Goal: Task Accomplishment & Management: Complete application form

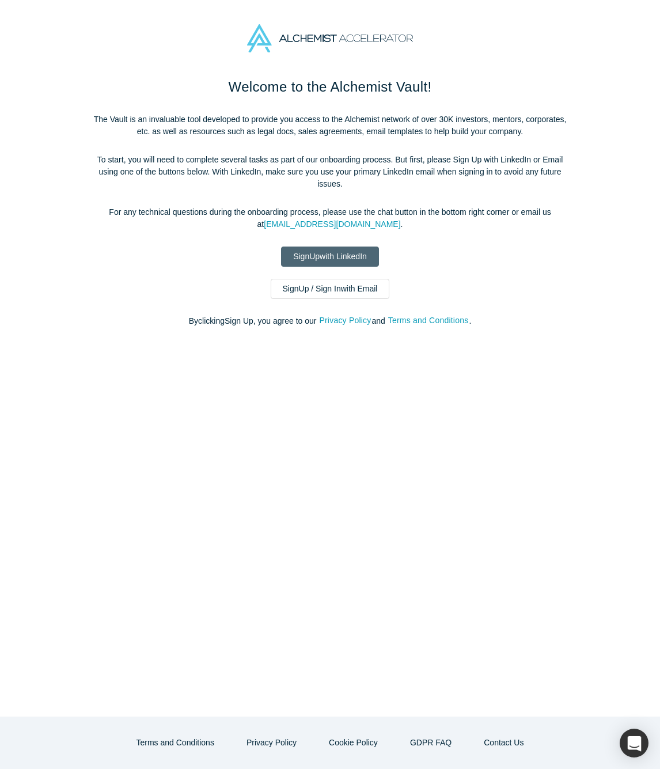
click at [354, 253] on link "Sign Up with LinkedIn" at bounding box center [330, 256] width 98 height 20
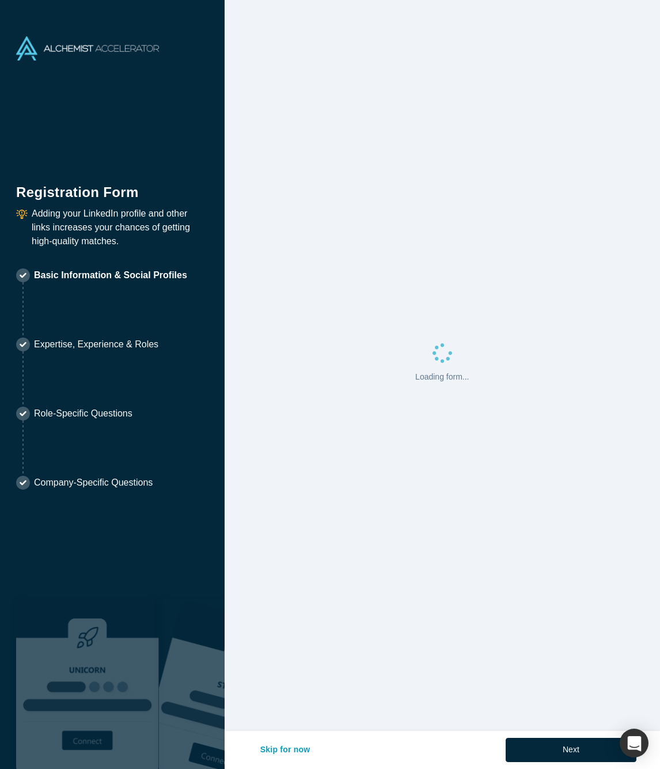
select select "JP"
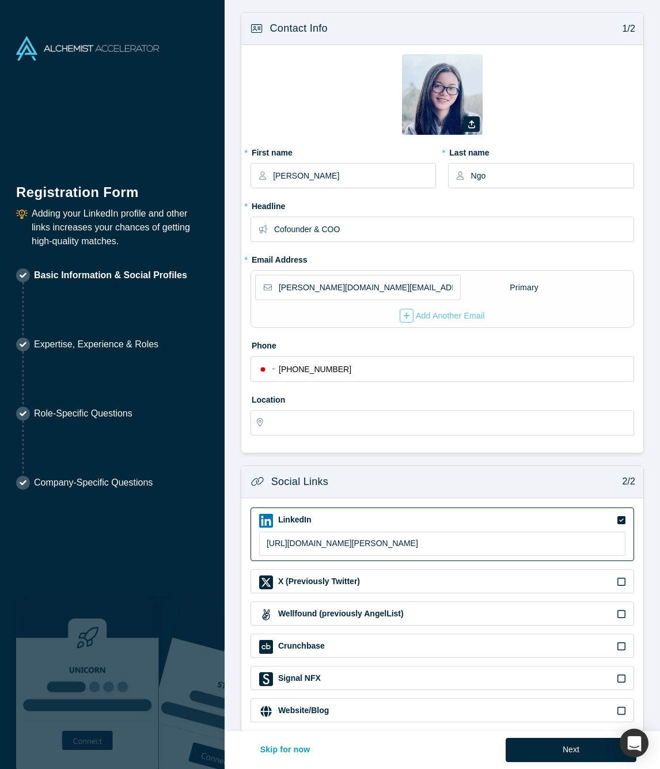
type input "Kobe, [GEOGRAPHIC_DATA], [GEOGRAPHIC_DATA]"
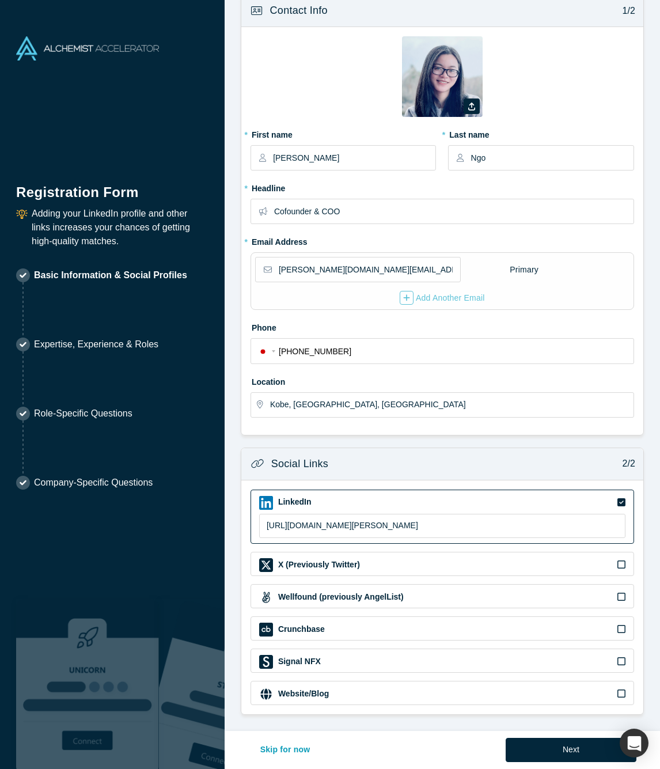
scroll to position [17, 0]
click at [533, 749] on button "Next" at bounding box center [571, 750] width 131 height 24
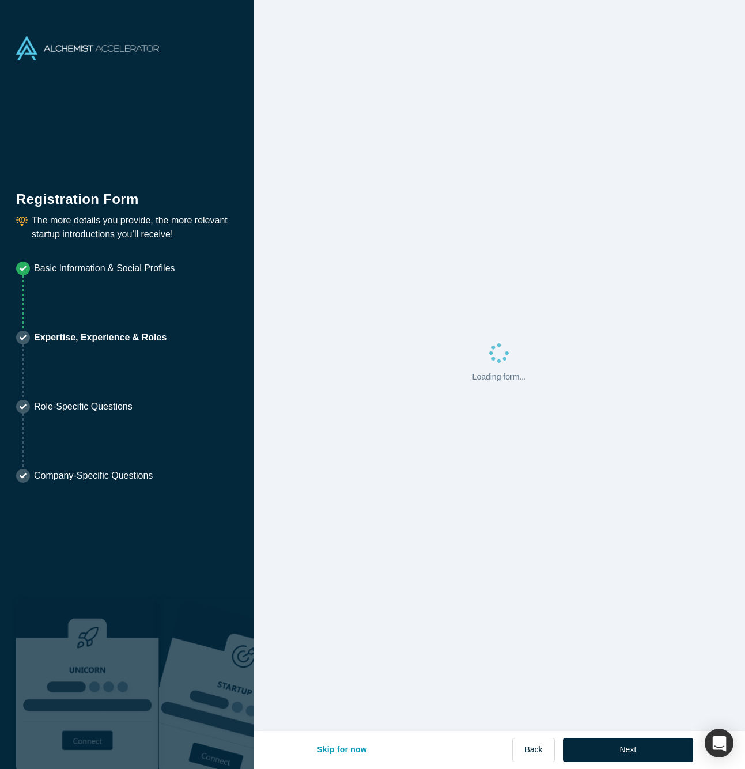
scroll to position [0, 0]
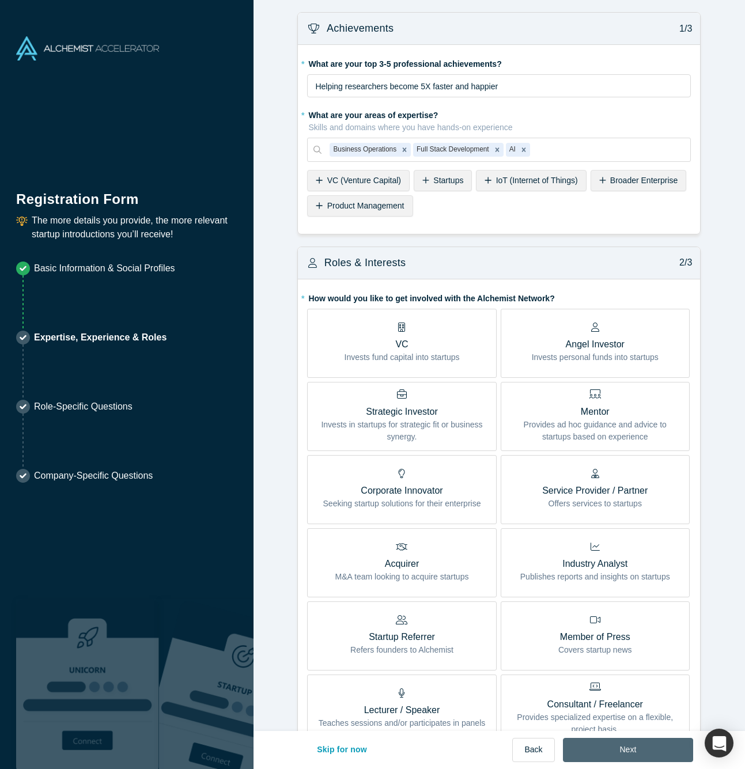
click at [623, 748] on button "Next" at bounding box center [628, 750] width 131 height 24
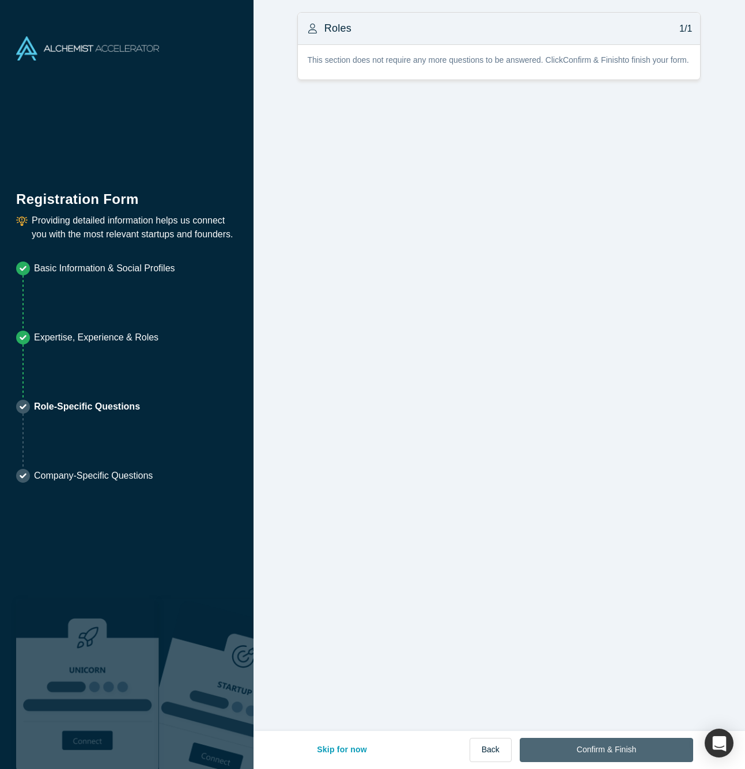
click at [585, 749] on button "Confirm & Finish" at bounding box center [605, 750] width 173 height 24
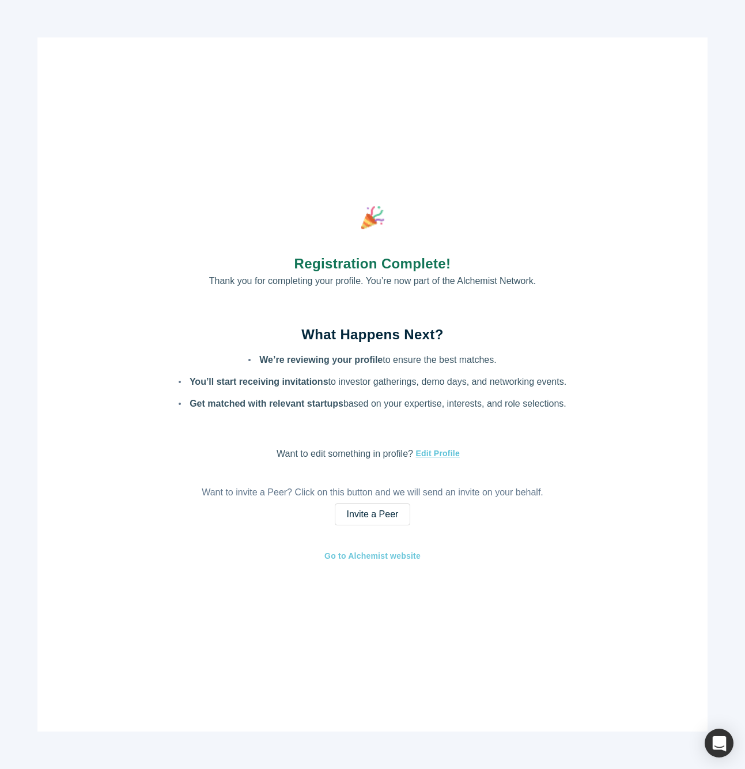
click at [394, 556] on link "Go to Alchemist website" at bounding box center [372, 555] width 97 height 13
